Goal: Information Seeking & Learning: Check status

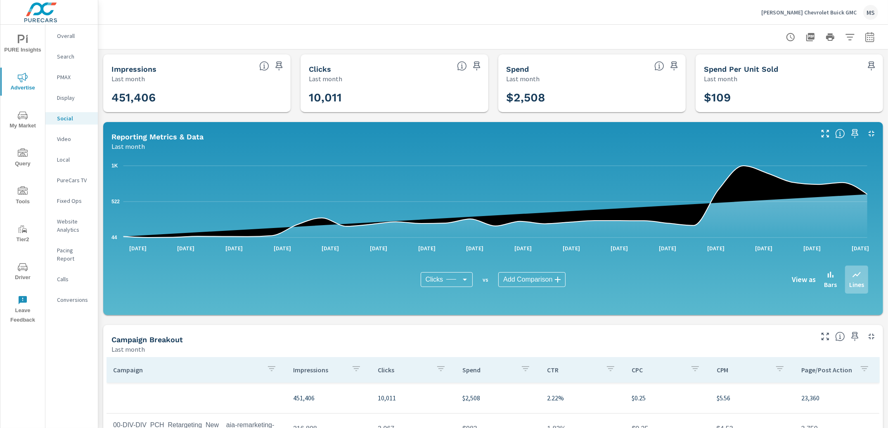
scroll to position [162, 0]
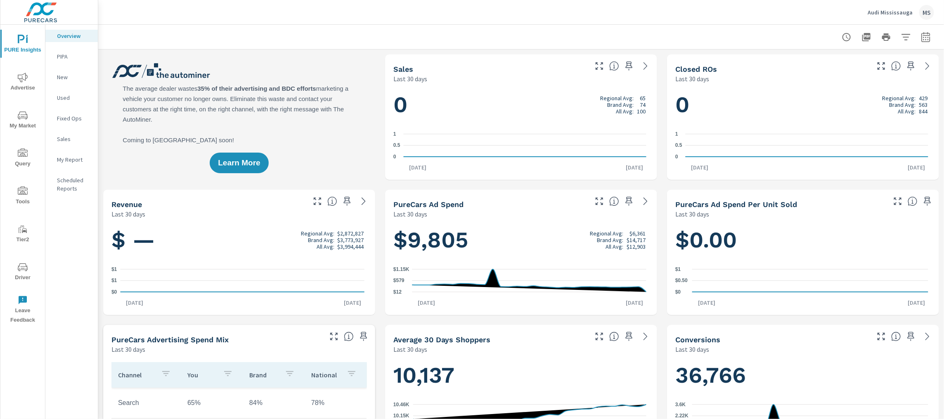
click at [22, 40] on icon "nav menu" at bounding box center [21, 39] width 7 height 9
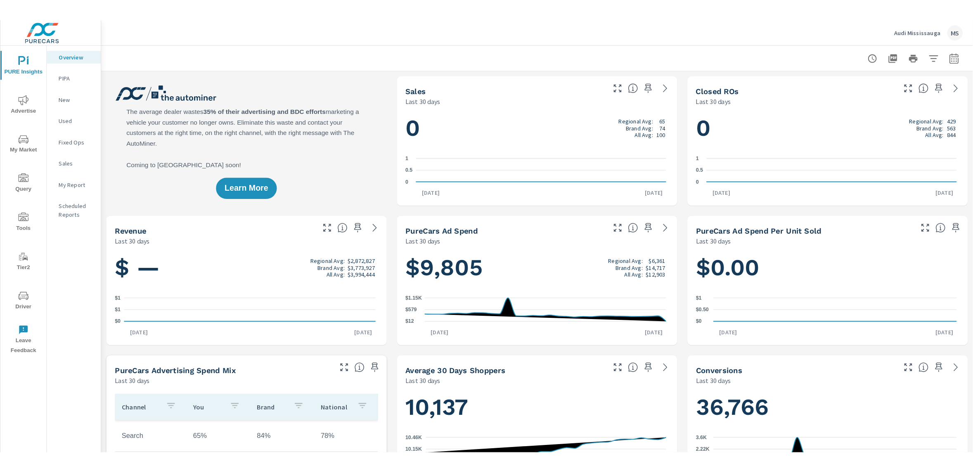
scroll to position [0, 0]
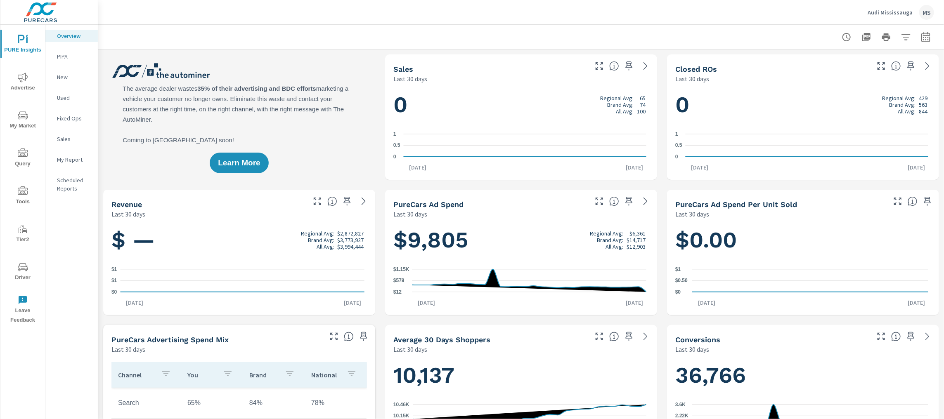
click at [31, 74] on span "Advertise" at bounding box center [23, 83] width 40 height 20
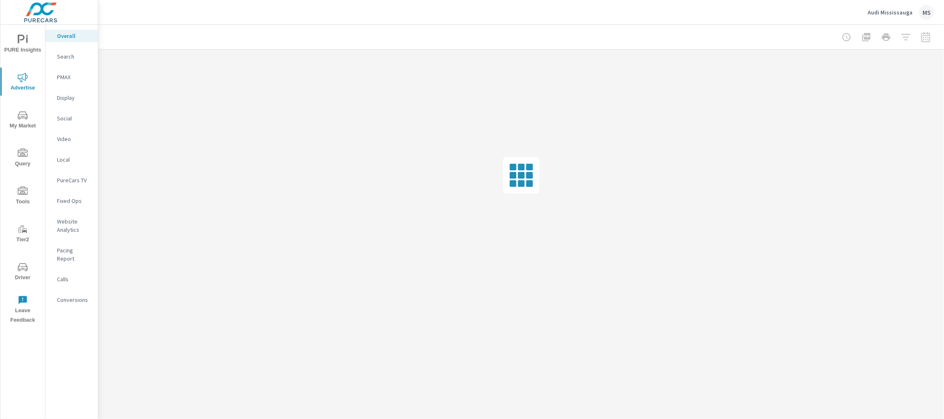
click at [75, 296] on div "Conversions" at bounding box center [71, 300] width 52 height 12
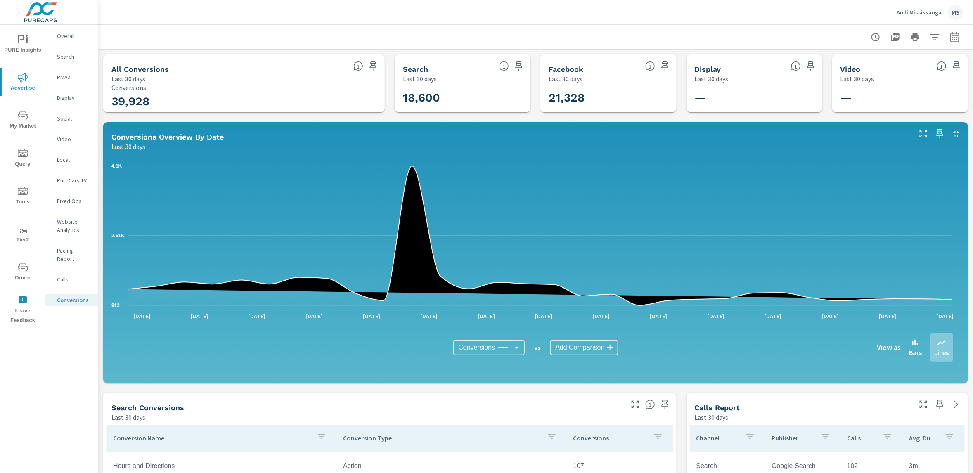
scroll to position [126, 0]
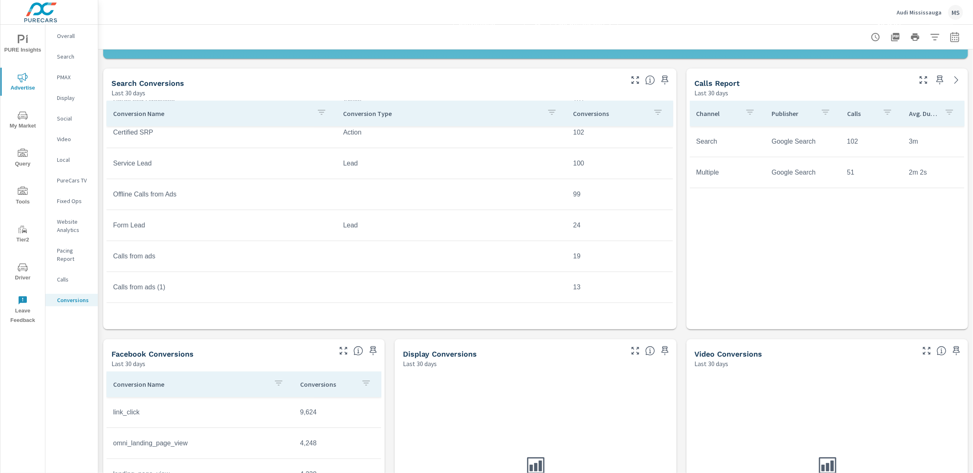
scroll to position [318, 0]
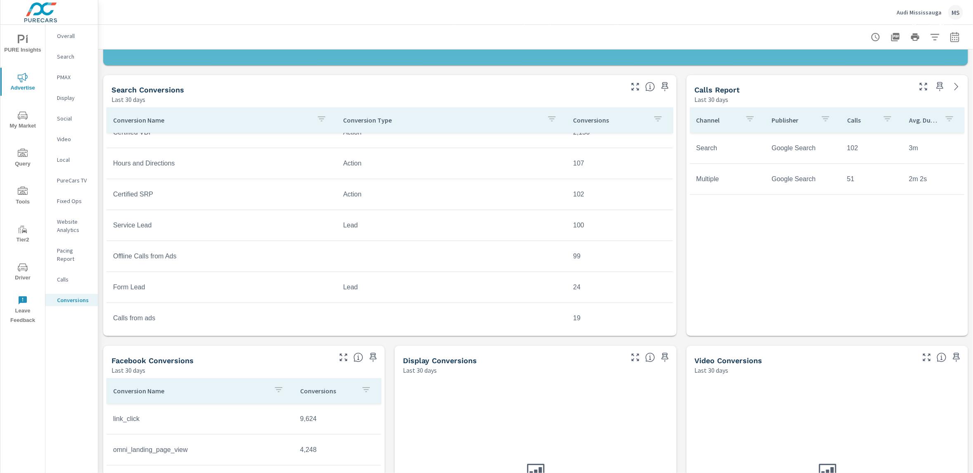
scroll to position [147, 0]
